Goal: Information Seeking & Learning: Learn about a topic

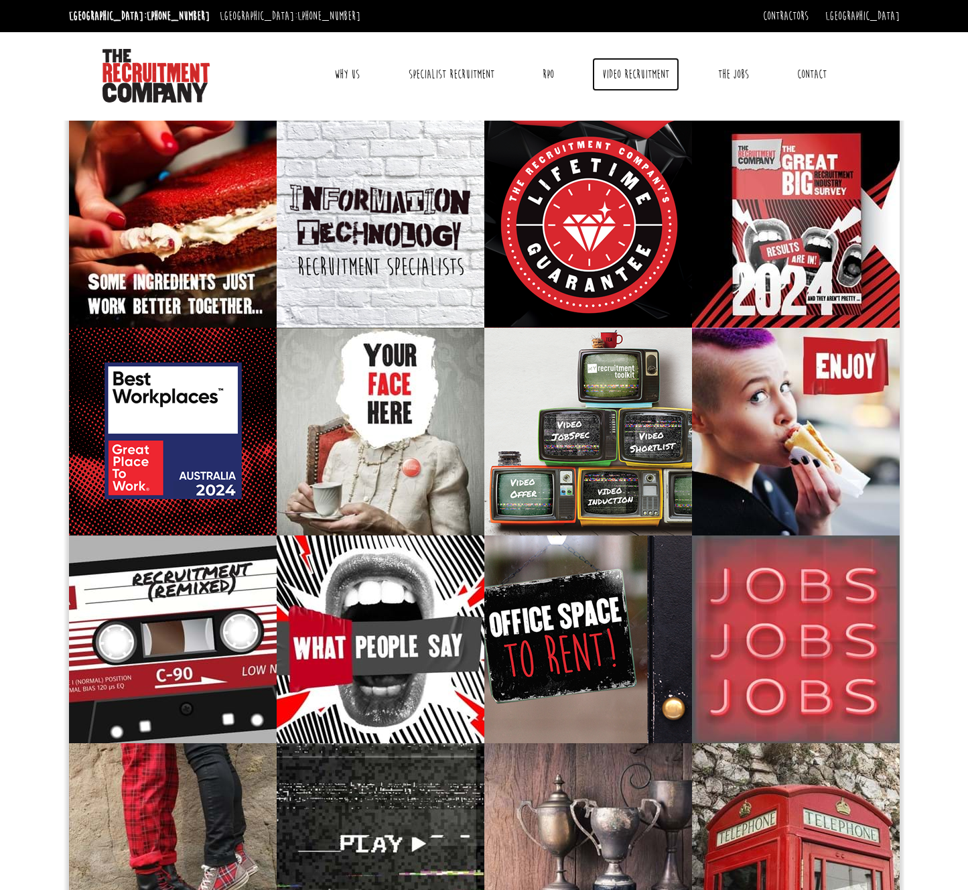
click at [623, 76] on link "Video Recruitment" at bounding box center [635, 75] width 87 height 34
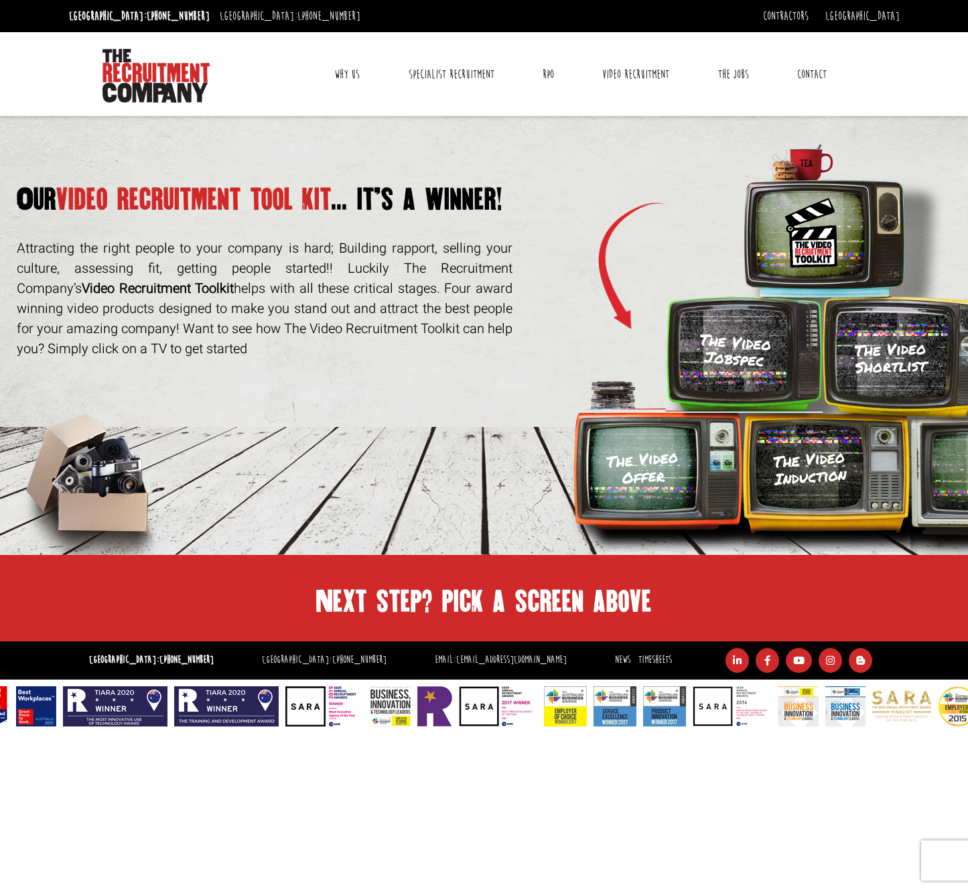
click at [378, 271] on p "Attracting the right people to your company is hard; Building rapport, selling …" at bounding box center [265, 299] width 496 height 121
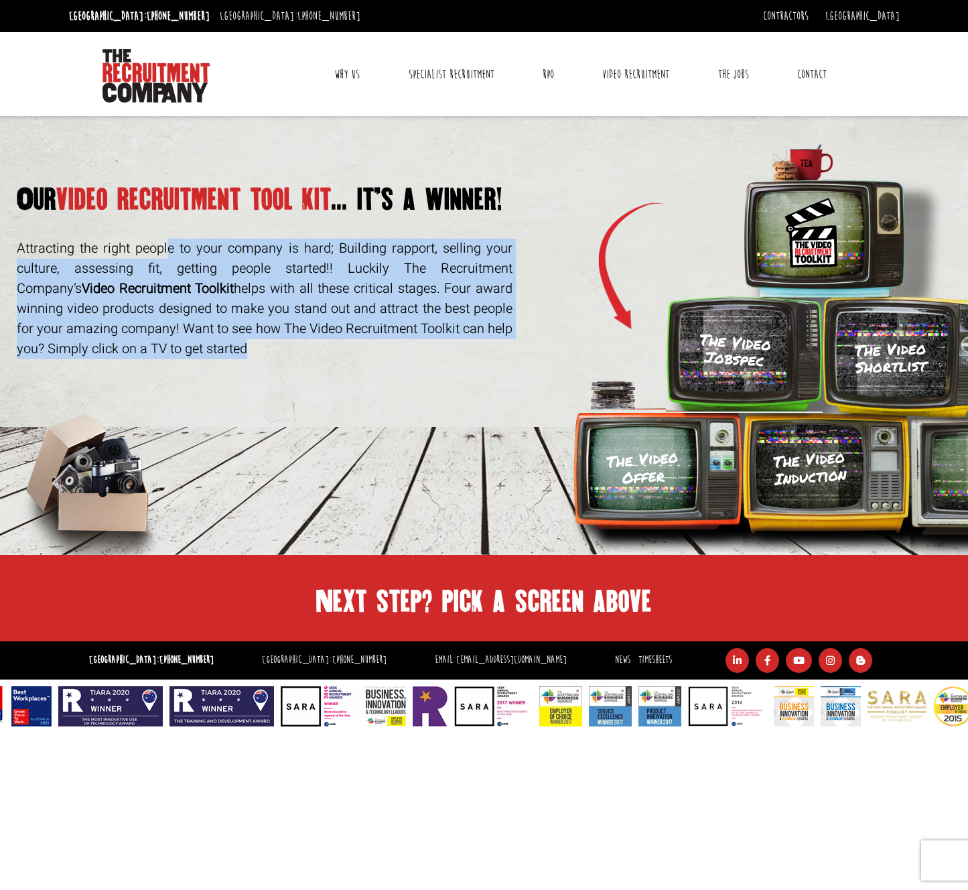
click at [370, 255] on p "Attracting the right people to your company is hard; Building rapport, selling …" at bounding box center [265, 299] width 496 height 121
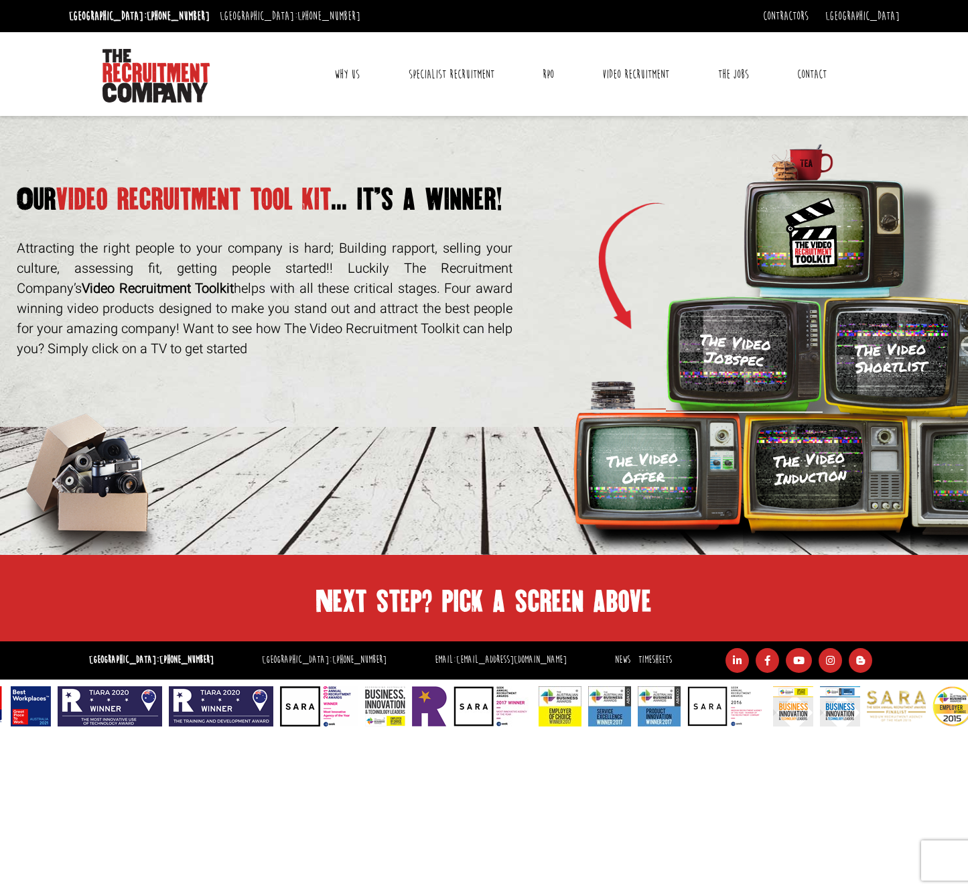
click at [370, 255] on p "Attracting the right people to your company is hard; Building rapport, selling …" at bounding box center [265, 299] width 496 height 121
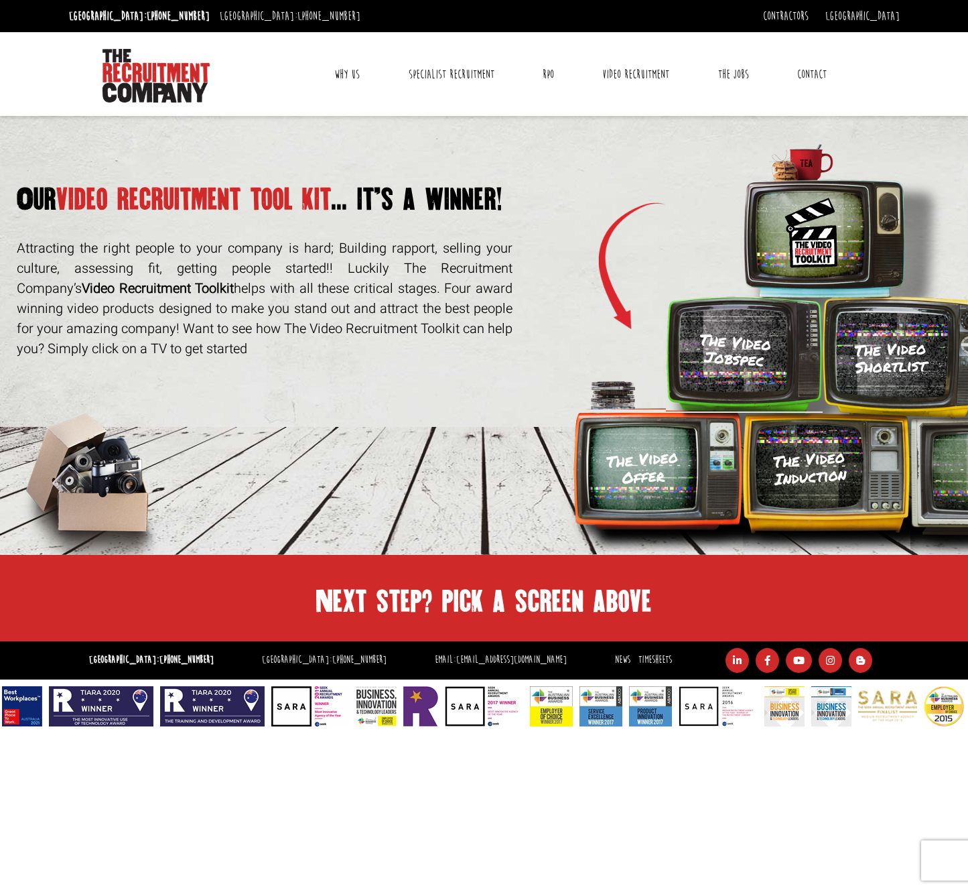
click at [495, 576] on div "Next step? pick a screen above Stand-out from the crowD with The Video Jobspec …" at bounding box center [484, 598] width 841 height 46
click at [628, 458] on h3 "The Video Offer" at bounding box center [643, 467] width 74 height 39
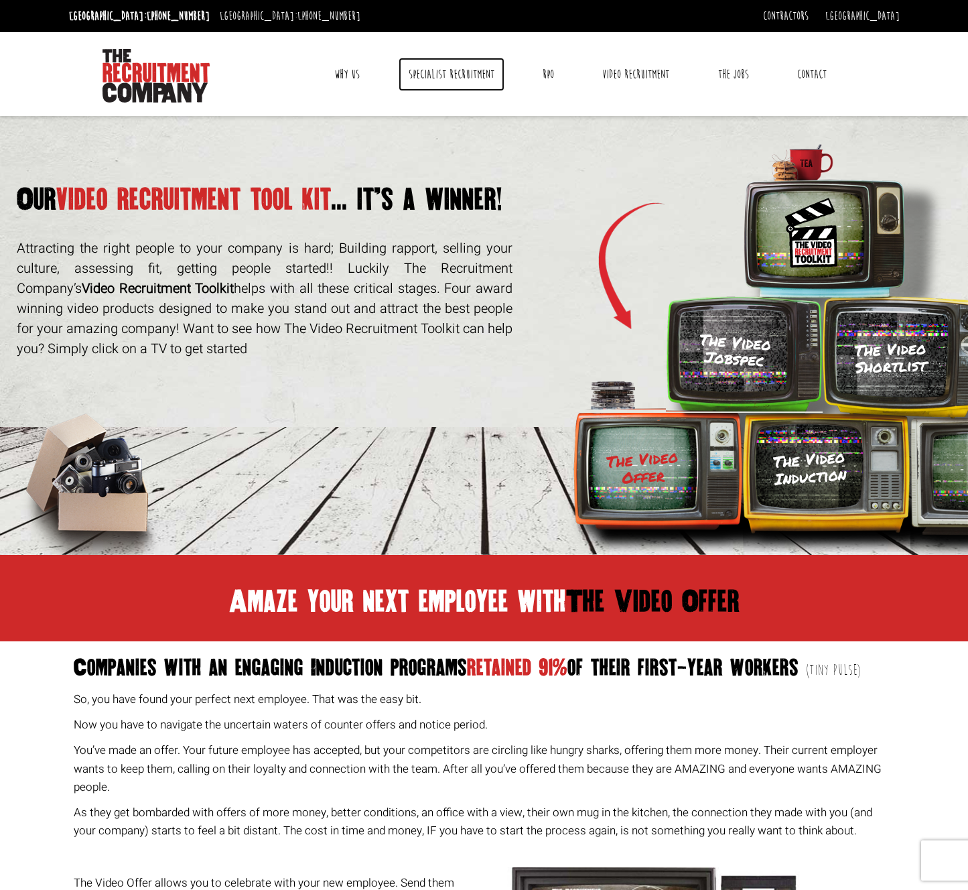
click at [436, 74] on link "Specialist Recruitment" at bounding box center [452, 75] width 106 height 34
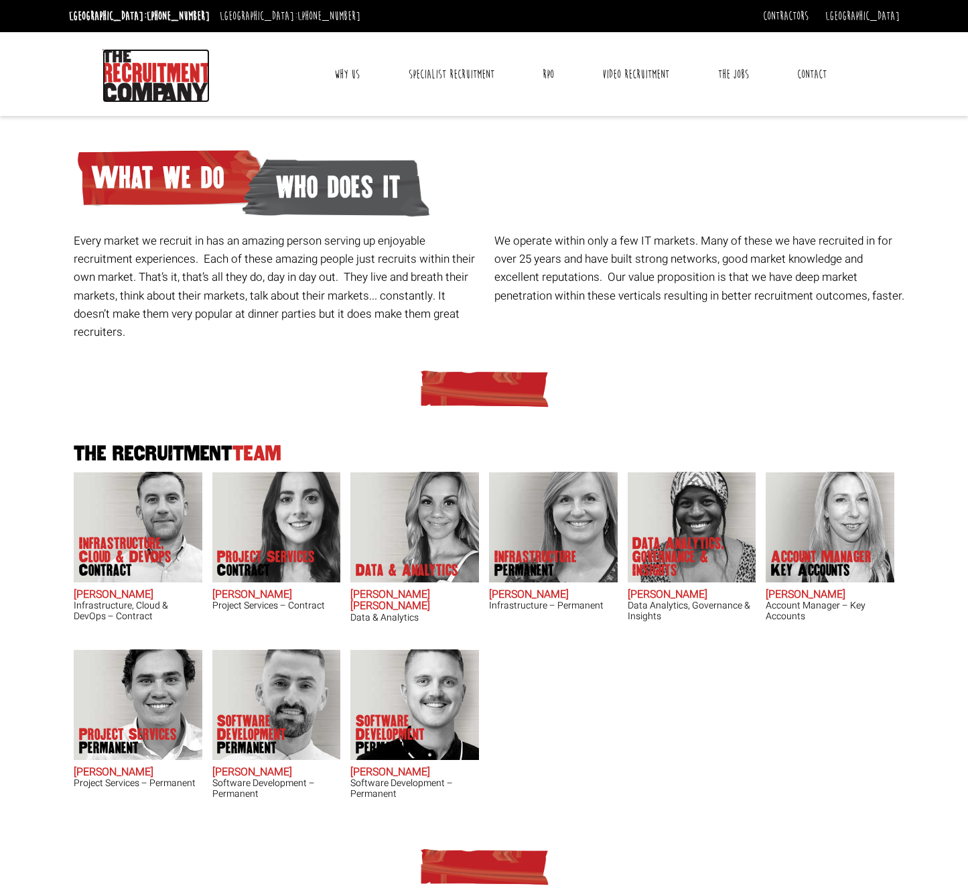
click at [169, 74] on img at bounding box center [156, 76] width 107 height 54
click at [188, 237] on p "Every market we recruit in has an amazing person serving up enjoyable recruitme…" at bounding box center [279, 286] width 411 height 109
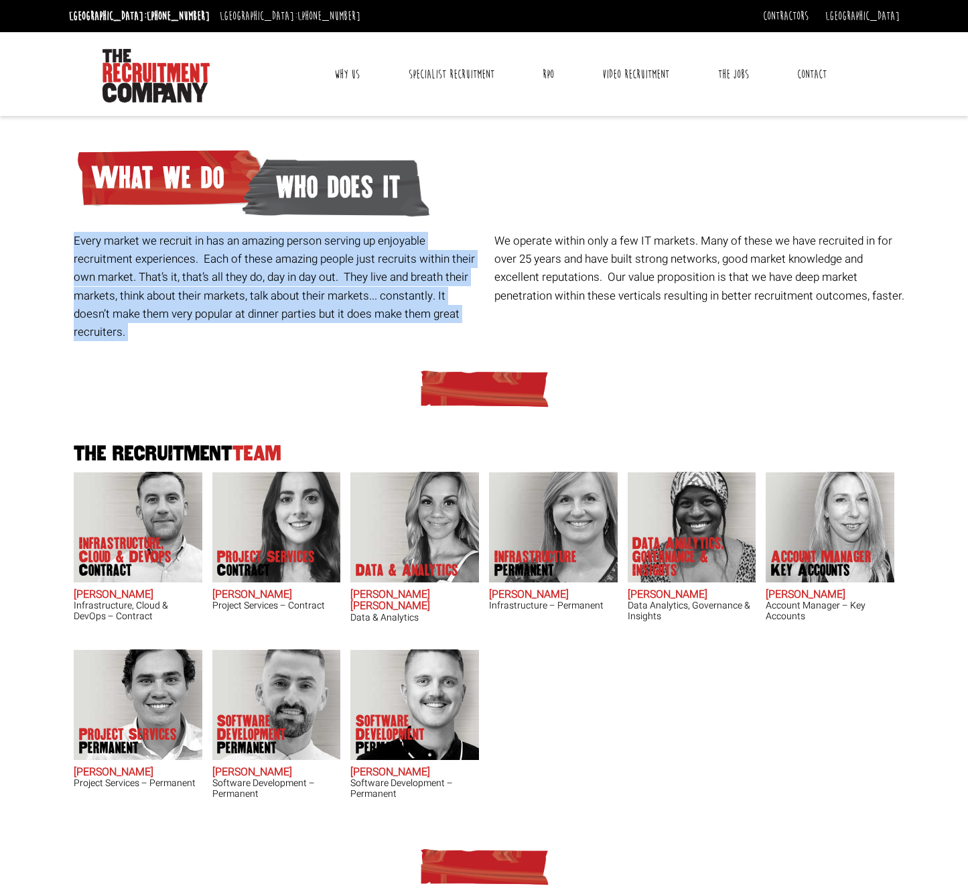
click at [238, 275] on p "Every market we recruit in has an amazing person serving up enjoyable recruitme…" at bounding box center [279, 286] width 411 height 109
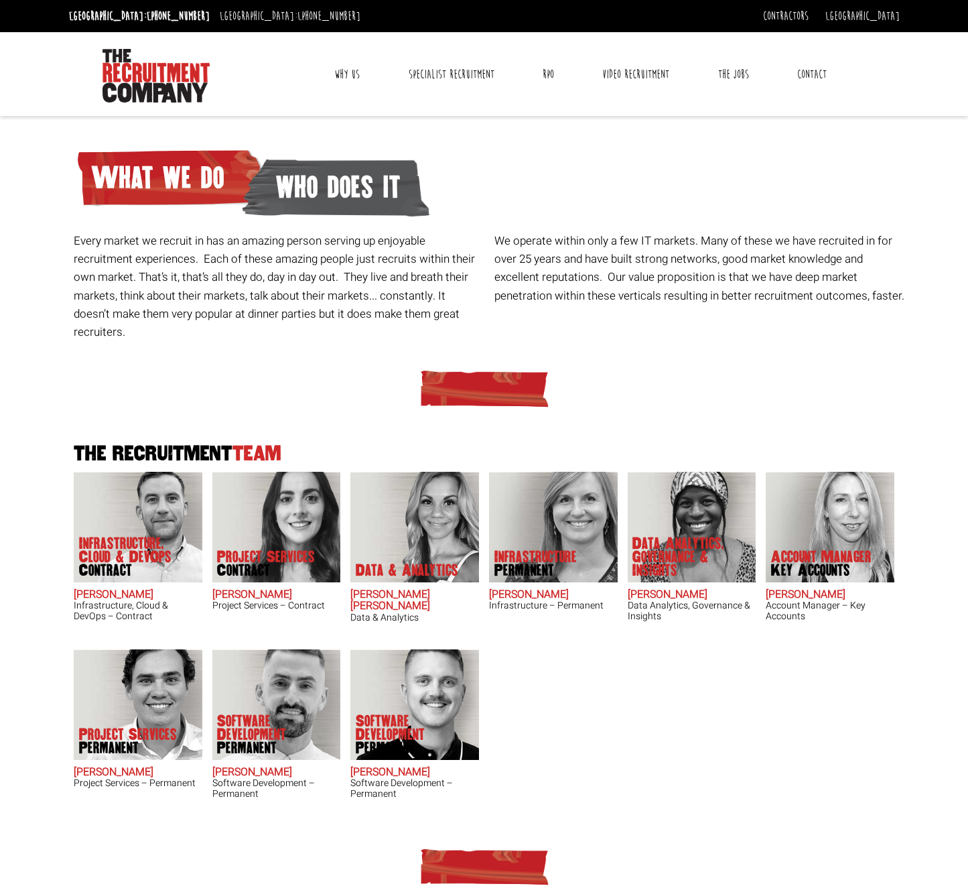
click at [238, 275] on p "Every market we recruit in has an amazing person serving up enjoyable recruitme…" at bounding box center [279, 286] width 411 height 109
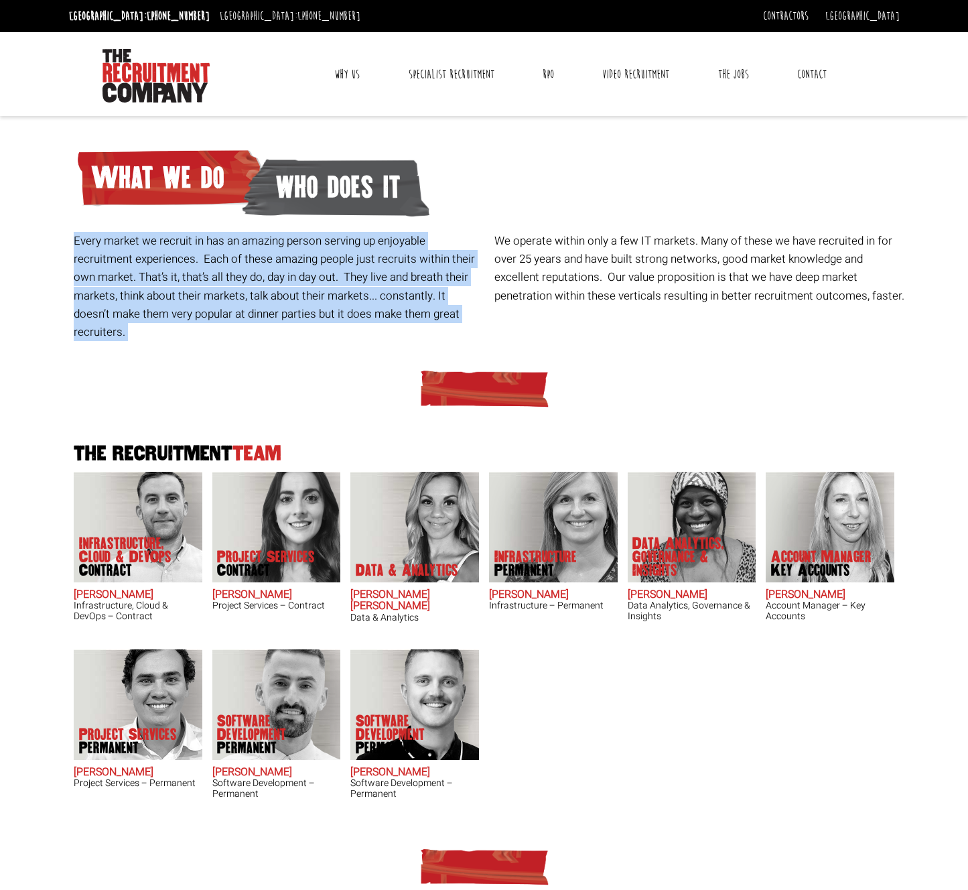
click at [238, 275] on p "Every market we recruit in has an amazing person serving up enjoyable recruitme…" at bounding box center [279, 286] width 411 height 109
click at [316, 285] on p "Every market we recruit in has an amazing person serving up enjoyable recruitme…" at bounding box center [279, 286] width 411 height 109
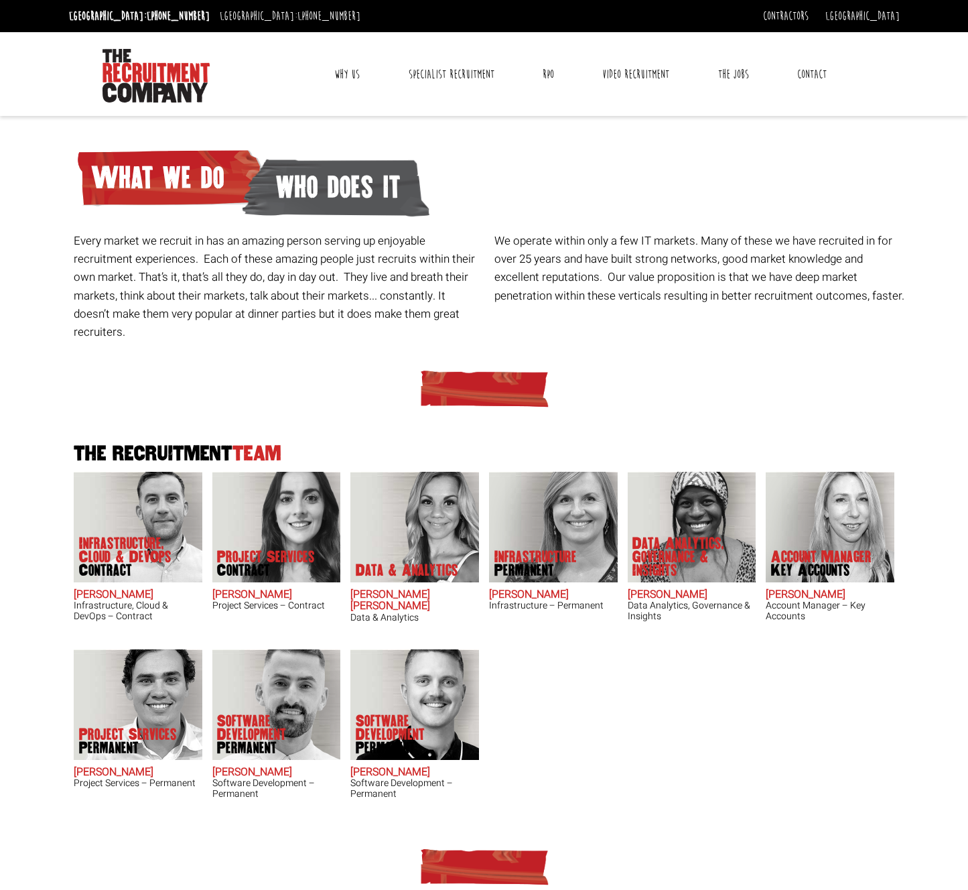
click at [316, 285] on p "Every market we recruit in has an amazing person serving up enjoyable recruitme…" at bounding box center [279, 286] width 411 height 109
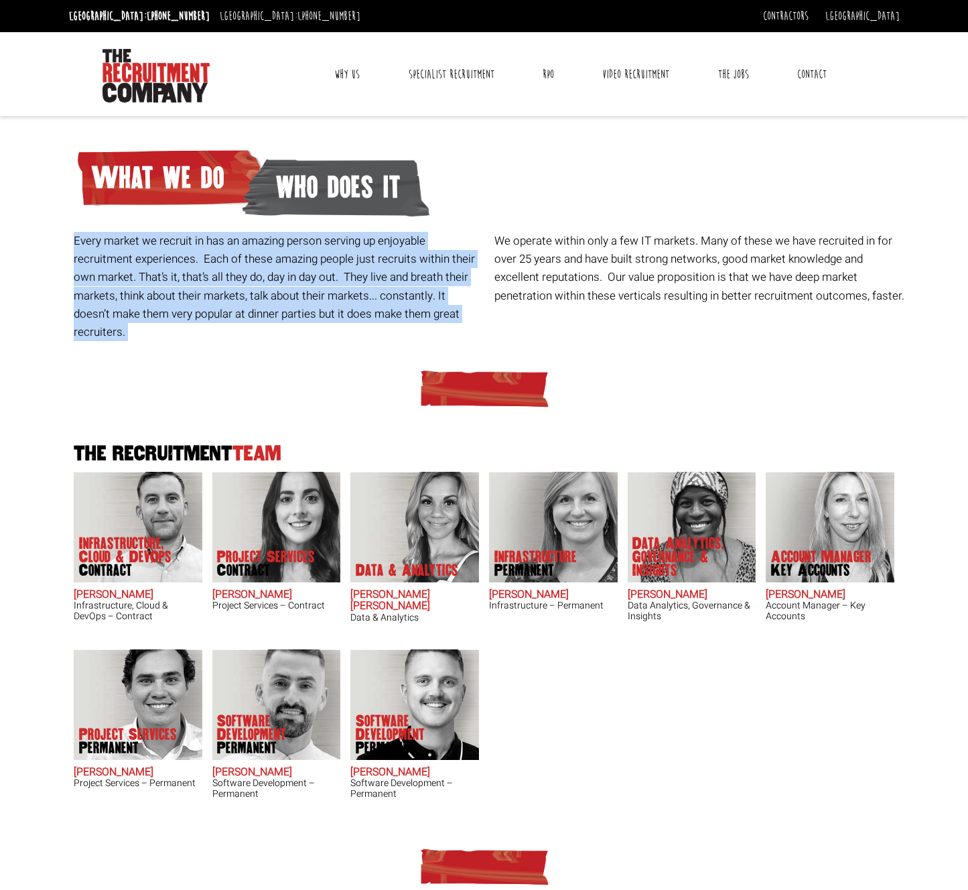
click at [316, 285] on p "Every market we recruit in has an amazing person serving up enjoyable recruitme…" at bounding box center [279, 286] width 411 height 109
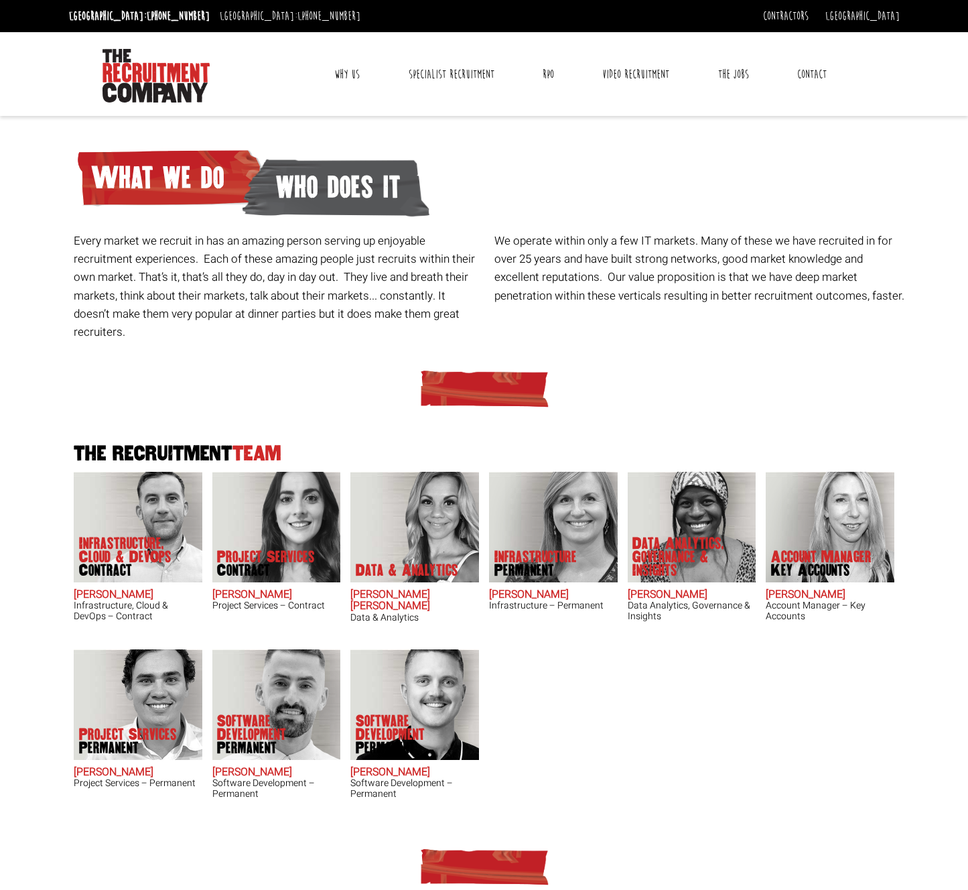
click at [316, 285] on p "Every market we recruit in has an amazing person serving up enjoyable recruitme…" at bounding box center [279, 286] width 411 height 109
click at [472, 76] on link "Specialist Recruitment" at bounding box center [452, 75] width 106 height 34
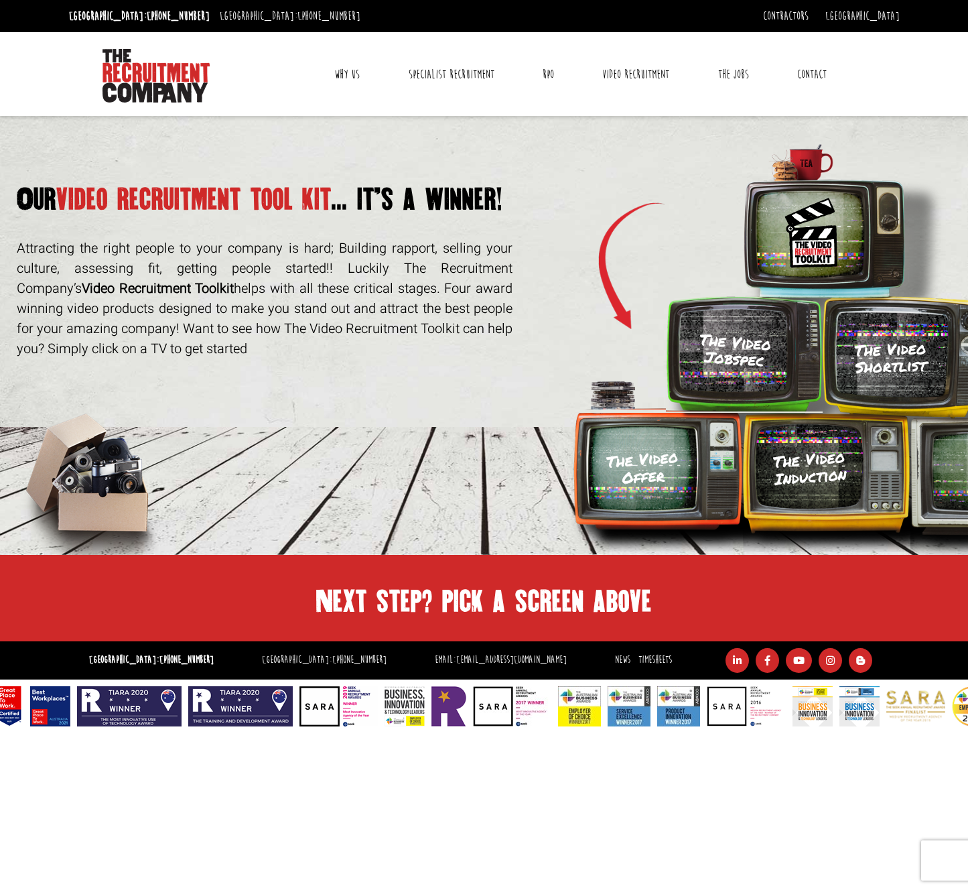
click at [375, 323] on p "Attracting the right people to your company is hard; Building rapport, selling …" at bounding box center [265, 299] width 496 height 121
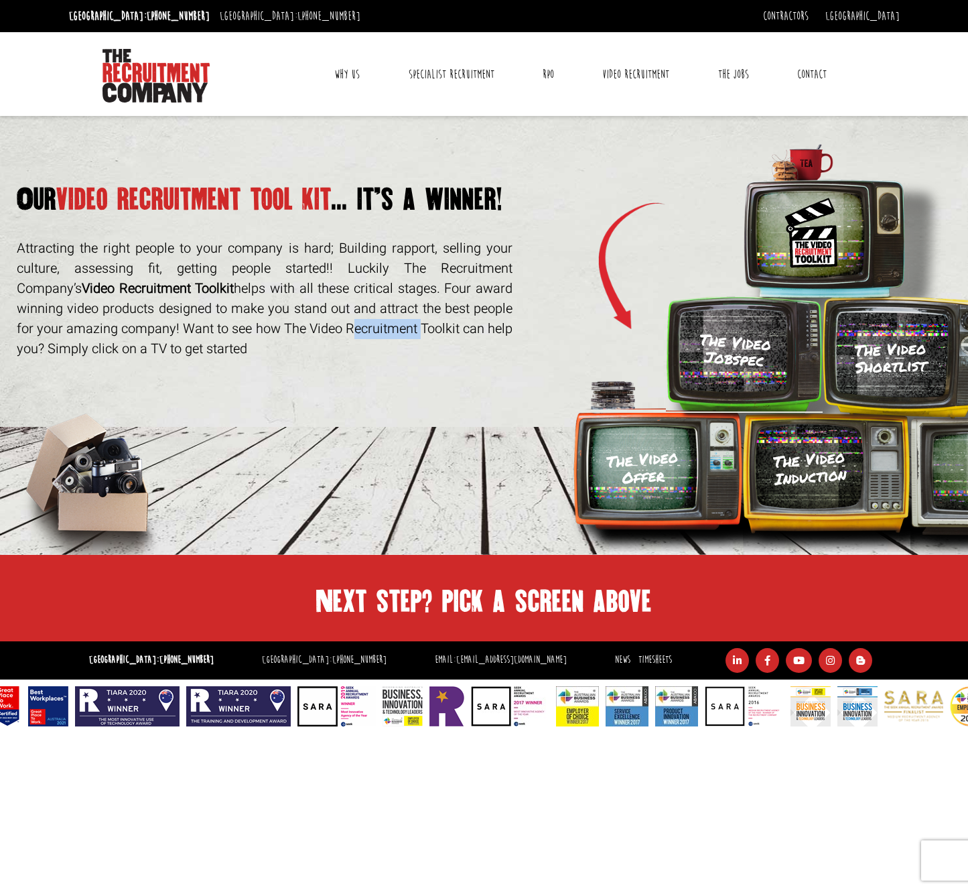
click at [375, 323] on p "Attracting the right people to your company is hard; Building rapport, selling …" at bounding box center [265, 299] width 496 height 121
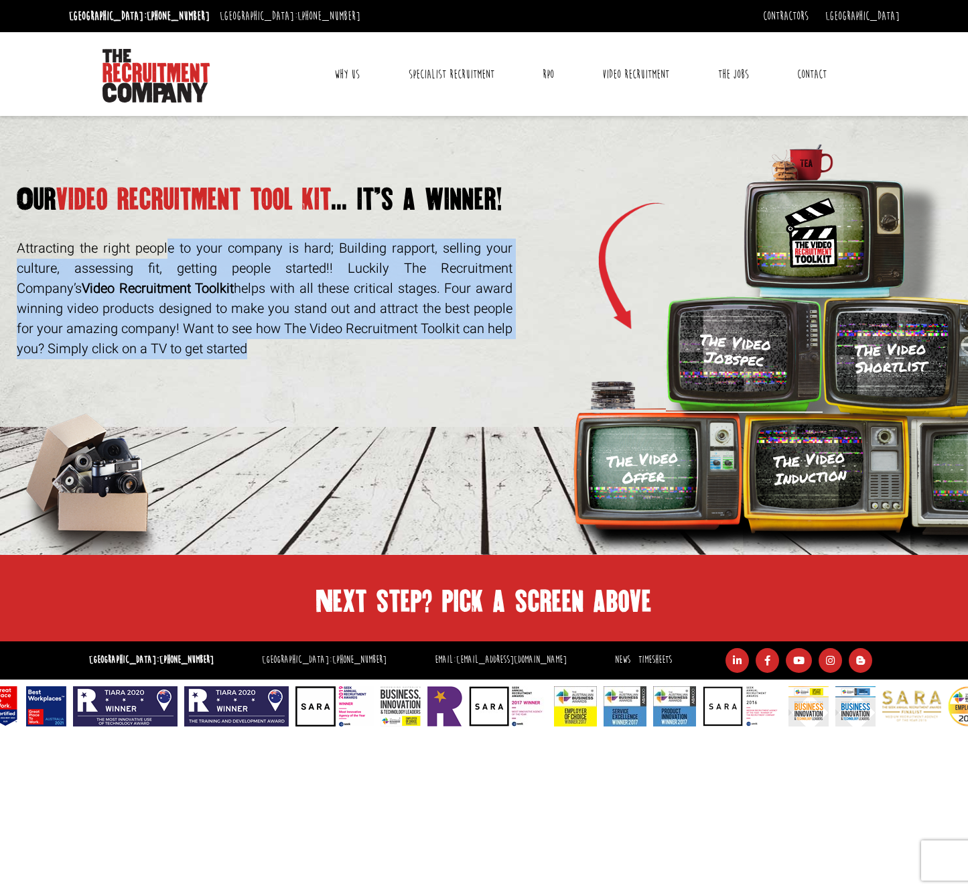
click at [375, 323] on p "Attracting the right people to your company is hard; Building rapport, selling …" at bounding box center [265, 299] width 496 height 121
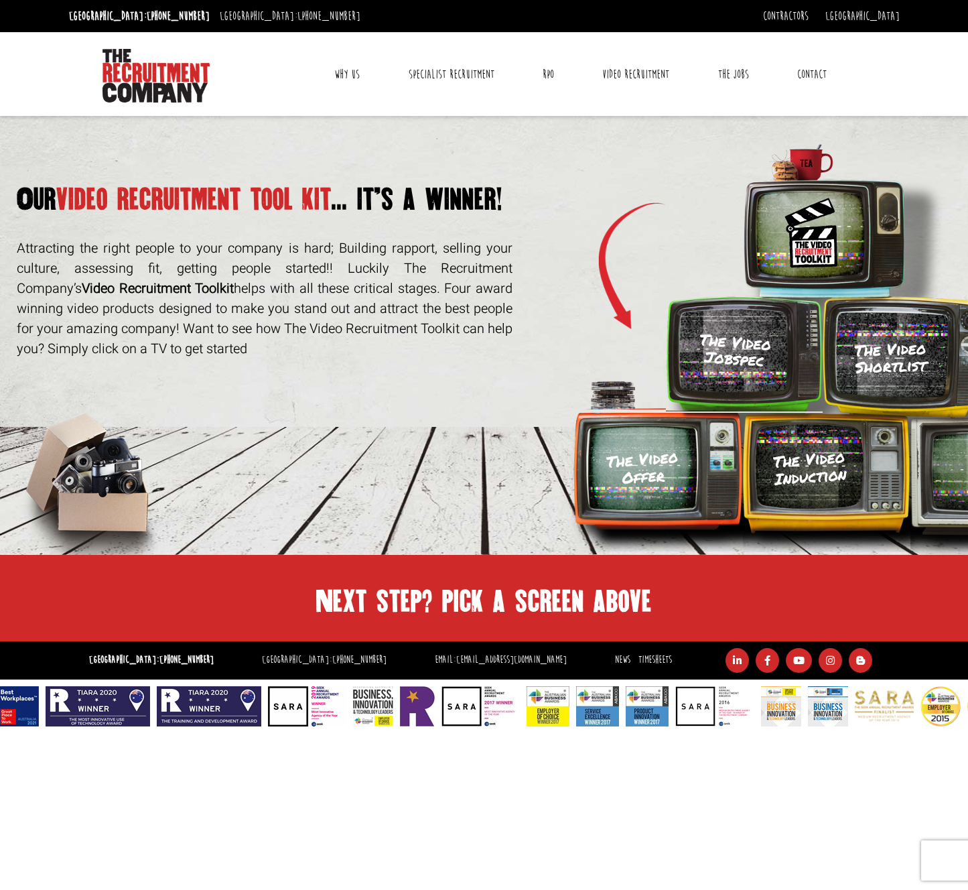
click at [750, 358] on h3 "The Video Jobspec" at bounding box center [735, 349] width 74 height 39
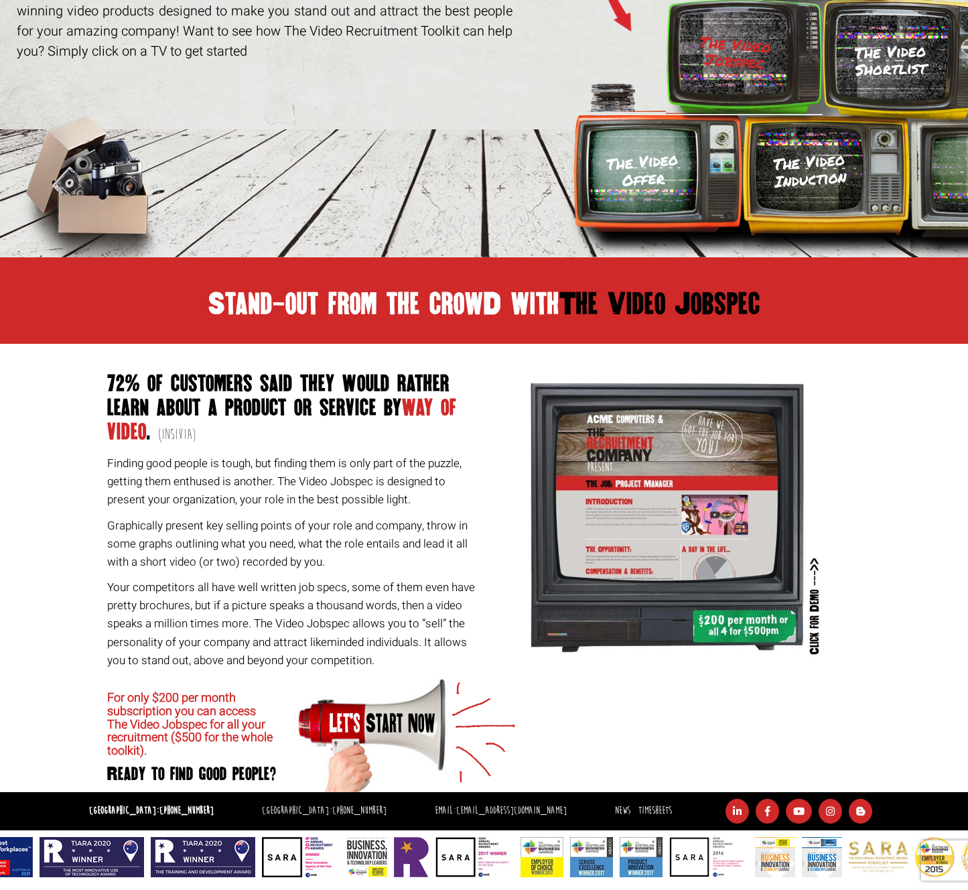
scroll to position [298, 0]
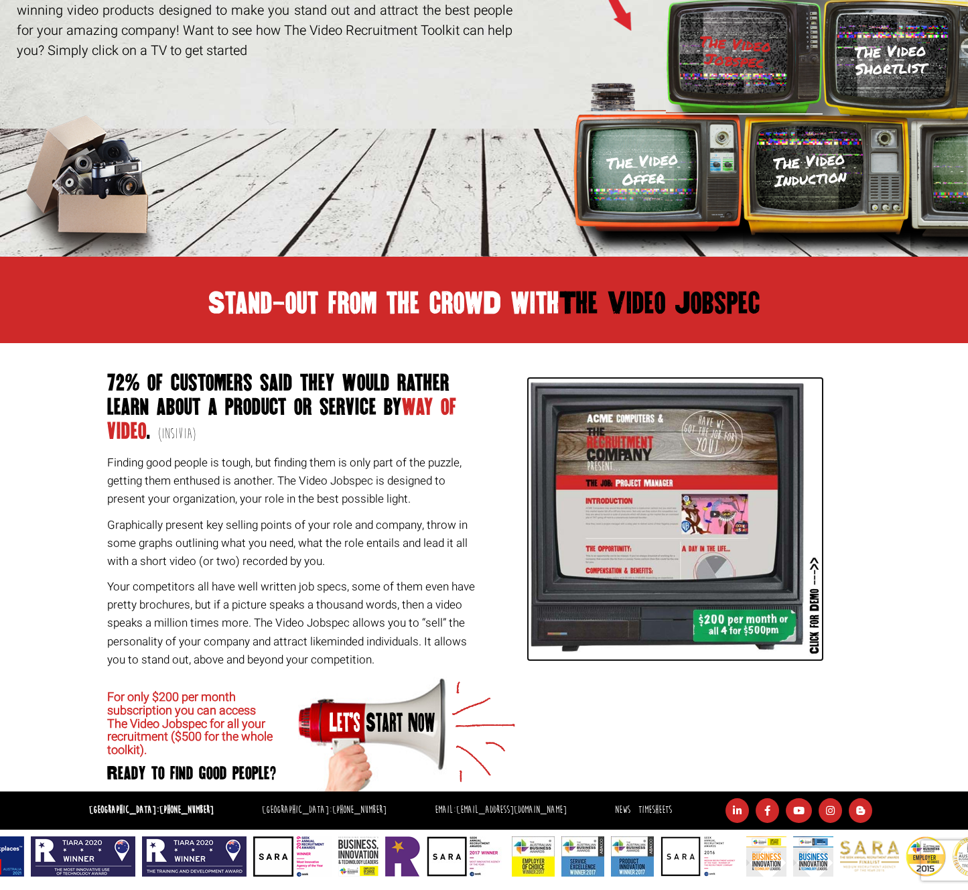
click at [636, 508] on img at bounding box center [676, 519] width 298 height 285
